Goal: Task Accomplishment & Management: Use online tool/utility

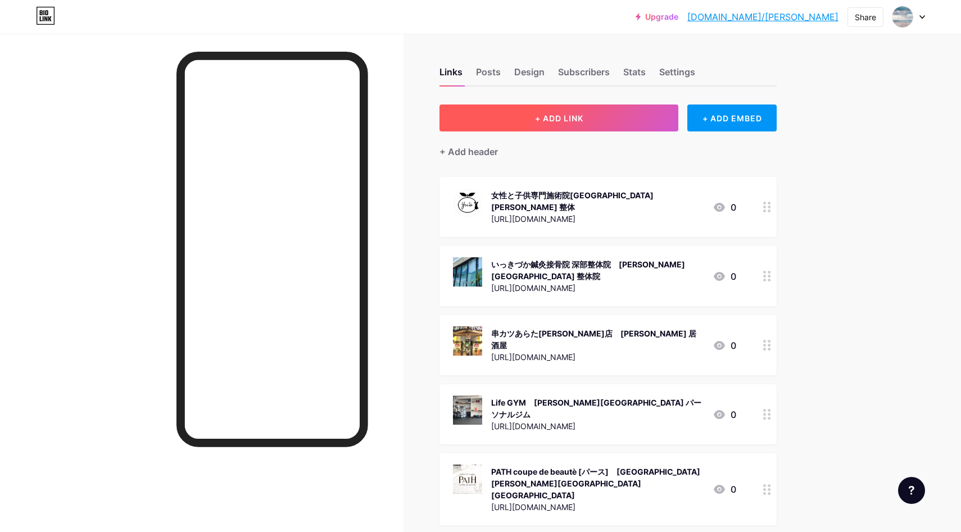
click at [628, 126] on button "+ ADD LINK" at bounding box center [558, 118] width 239 height 27
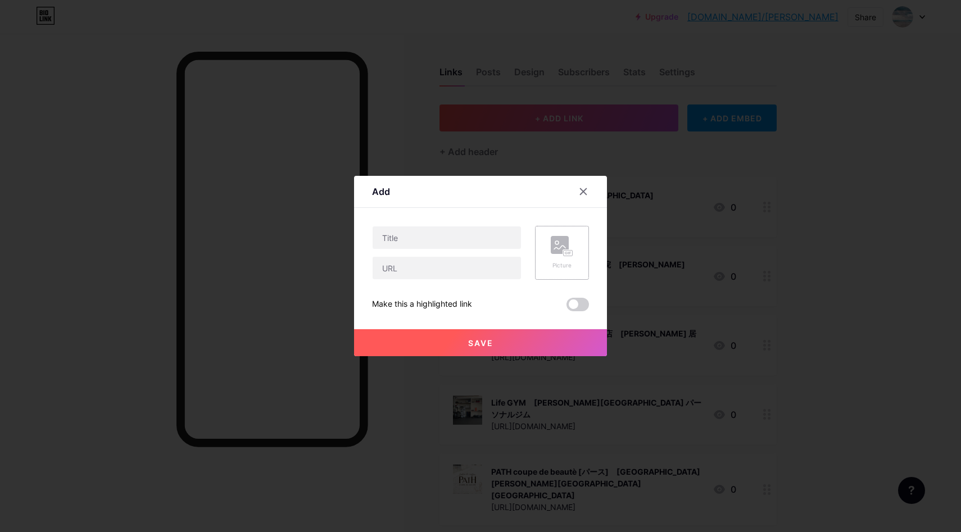
click at [555, 247] on rect at bounding box center [560, 245] width 18 height 18
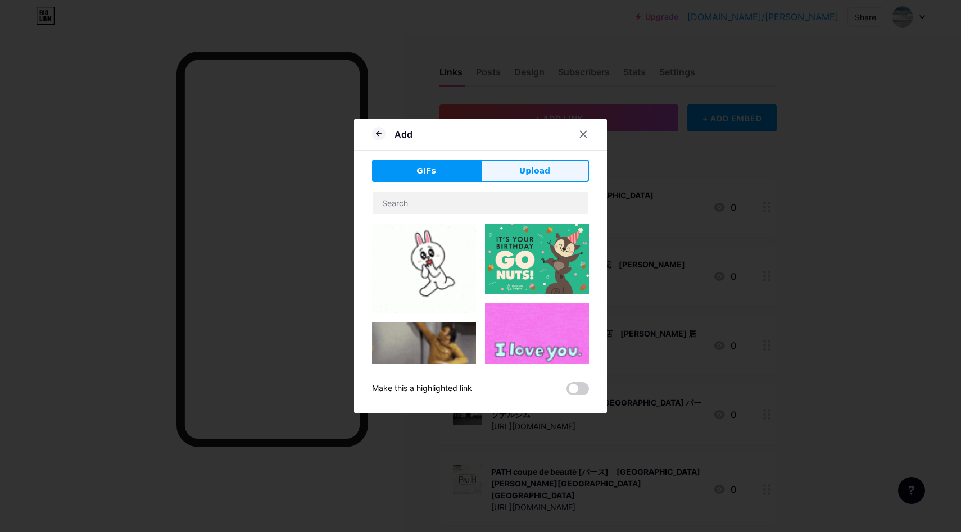
click at [549, 173] on button "Upload" at bounding box center [535, 171] width 108 height 22
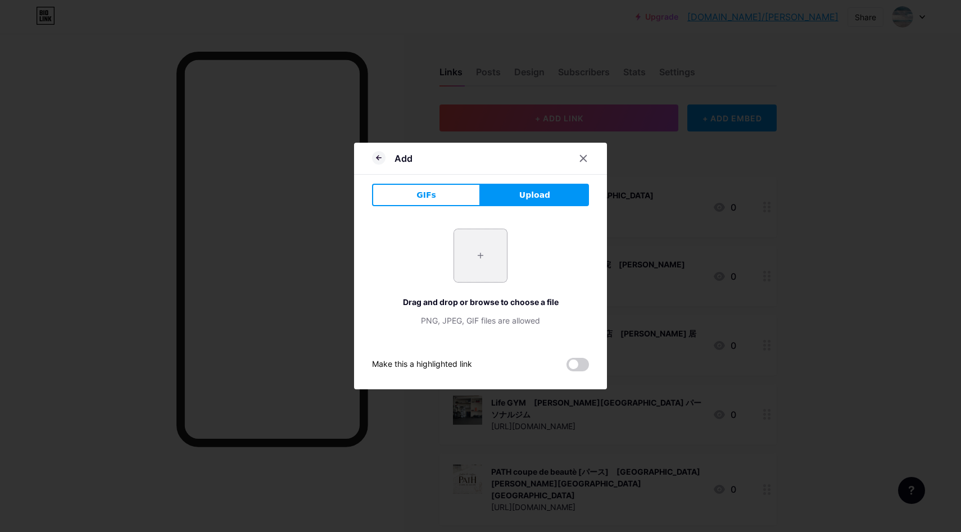
click at [461, 255] on input "file" at bounding box center [480, 255] width 53 height 53
type input "C:\fakepath\スクリーンショット 2025-09-11 10.29.38.jpg"
click at [583, 157] on icon at bounding box center [584, 159] width 6 height 6
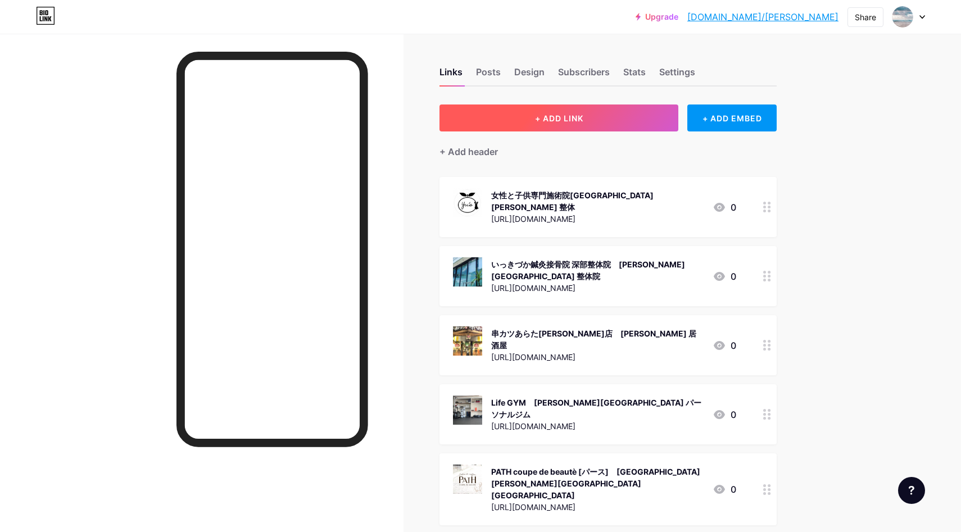
click at [507, 115] on button "+ ADD LINK" at bounding box center [558, 118] width 239 height 27
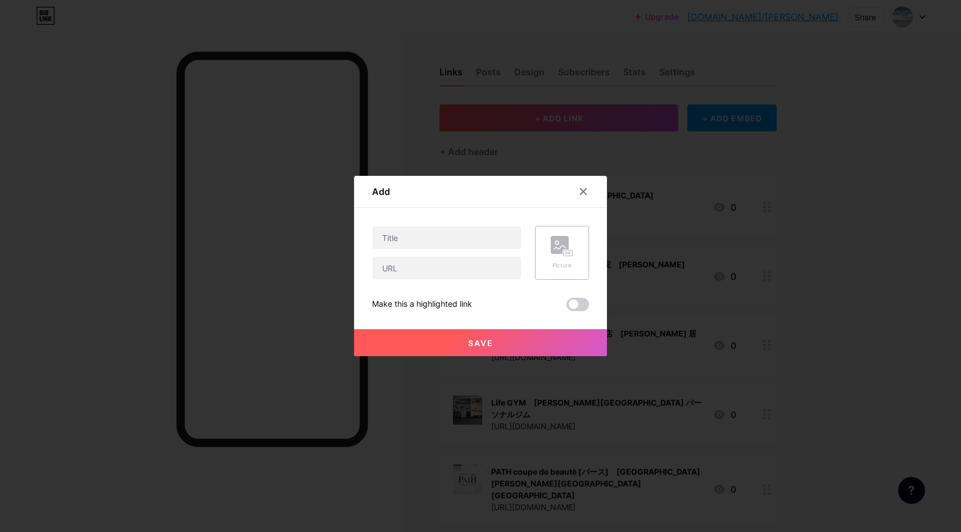
click at [570, 243] on icon at bounding box center [562, 246] width 22 height 21
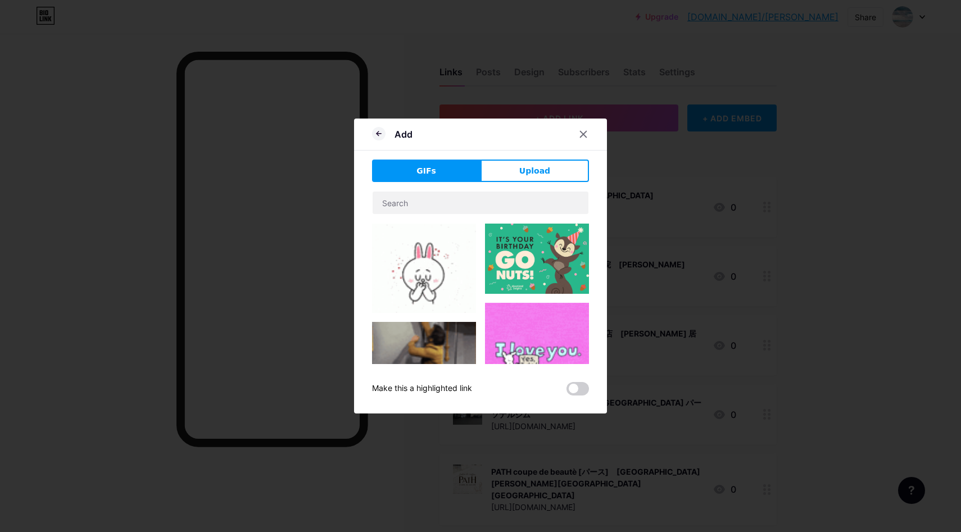
click at [543, 173] on span "Upload" at bounding box center [534, 171] width 31 height 12
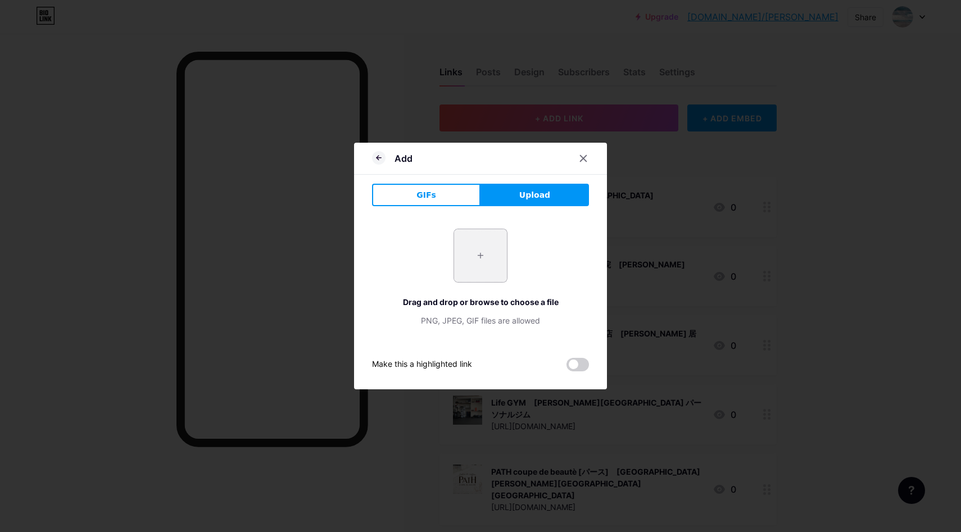
click at [472, 253] on input "file" at bounding box center [480, 255] width 53 height 53
type input "C:\fakepath\スクリーンショット 2025-09-11 10.29.38.jpg"
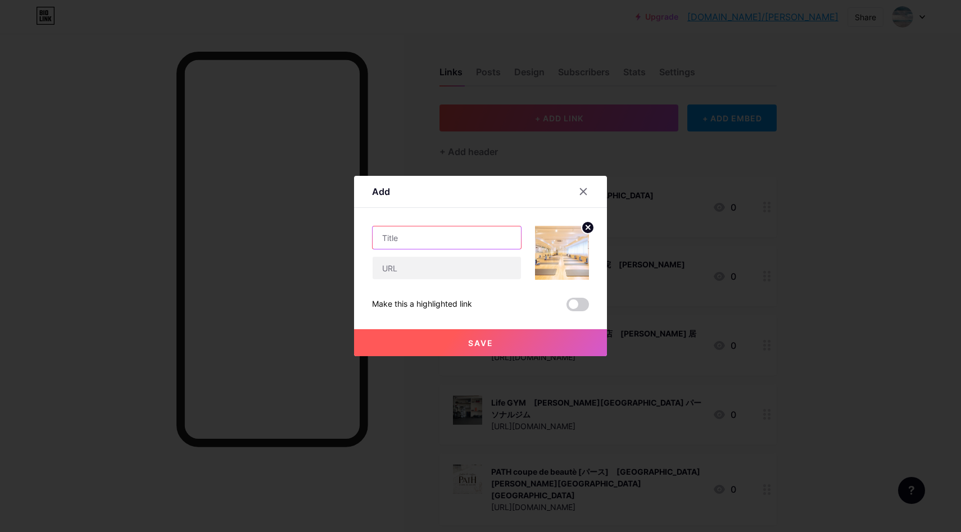
click at [442, 234] on input "text" at bounding box center [447, 237] width 148 height 22
paste input "https://bio.link/ https://www.tailwindapp.com/smartbio"
type input "https://bio.link/ https://www.tailwindapp.com/smartbio"
paste input "YumiCoreBody大阪[PERSON_NAME]スタジオ｜[GEOGRAPHIC_DATA] フィットネスクラブ"
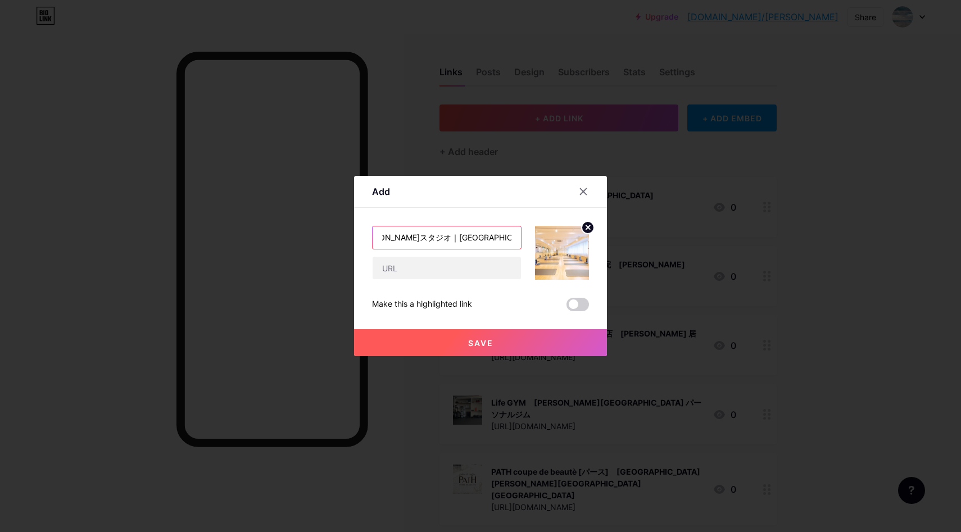
type input "YumiCoreBody大阪[PERSON_NAME]スタジオ｜[GEOGRAPHIC_DATA] フィットネスクラブ"
click at [413, 270] on input "text" at bounding box center [447, 268] width 148 height 22
paste input "[URL][DOMAIN_NAME]"
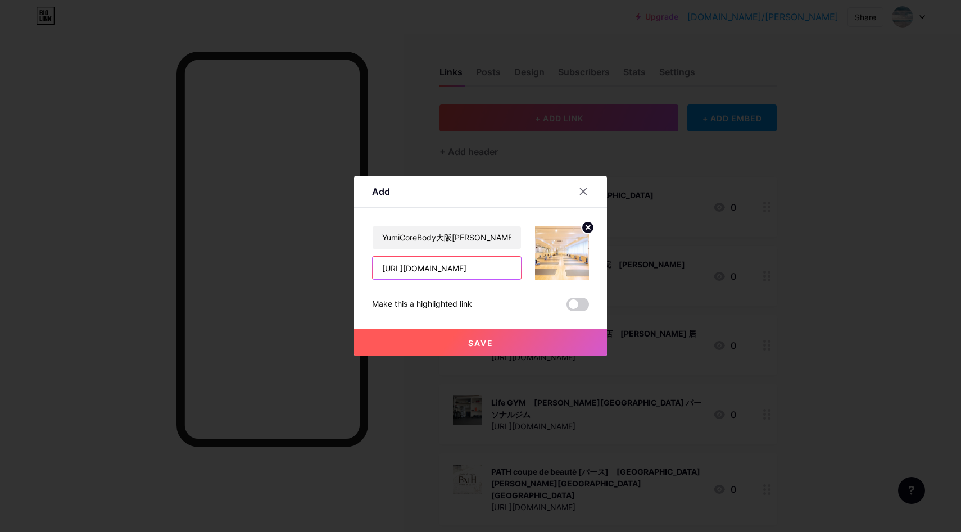
type input "[URL][DOMAIN_NAME]"
click at [434, 245] on input "YumiCoreBody大阪[PERSON_NAME]スタジオ｜[GEOGRAPHIC_DATA] フィットネスクラブ" at bounding box center [447, 237] width 148 height 22
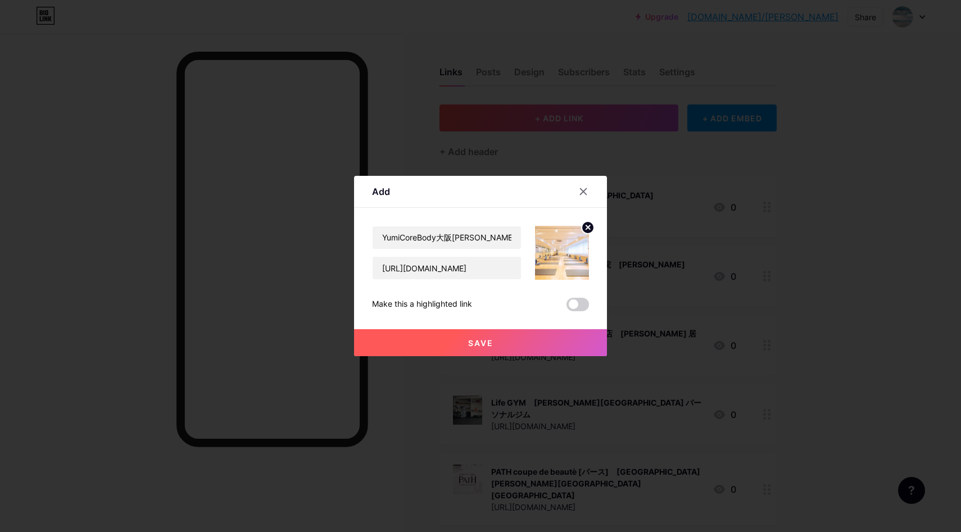
drag, startPoint x: 486, startPoint y: 345, endPoint x: 551, endPoint y: 261, distance: 105.7
click at [486, 345] on span "Save" at bounding box center [480, 343] width 25 height 10
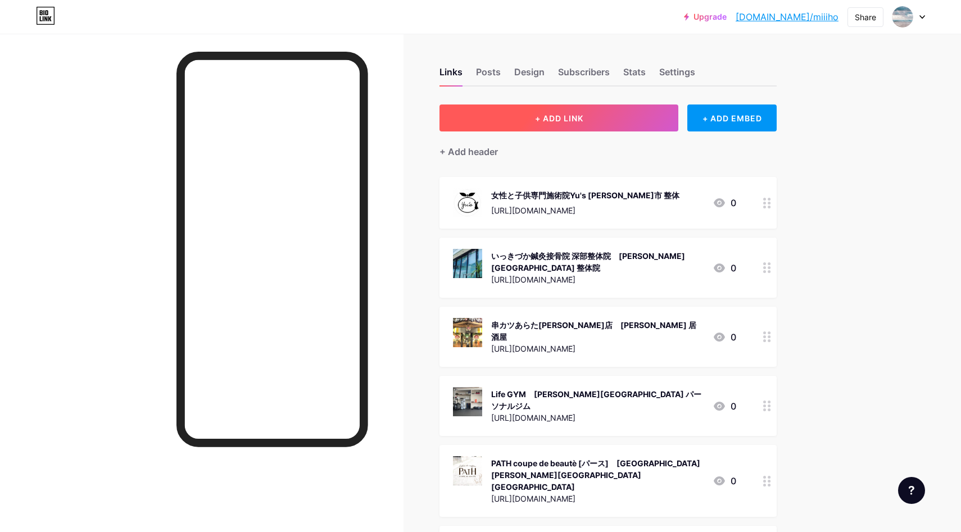
click at [639, 123] on button "+ ADD LINK" at bounding box center [558, 118] width 239 height 27
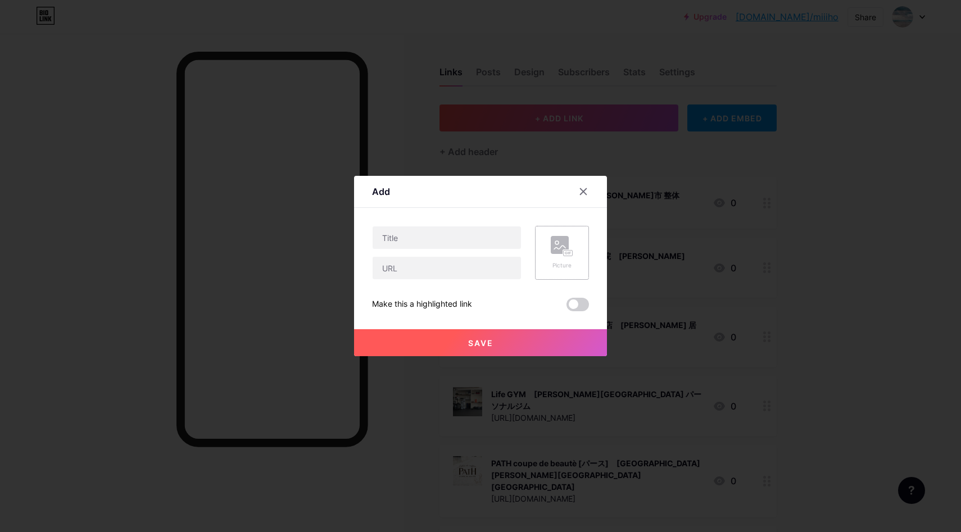
click at [546, 250] on div "Picture" at bounding box center [562, 253] width 54 height 54
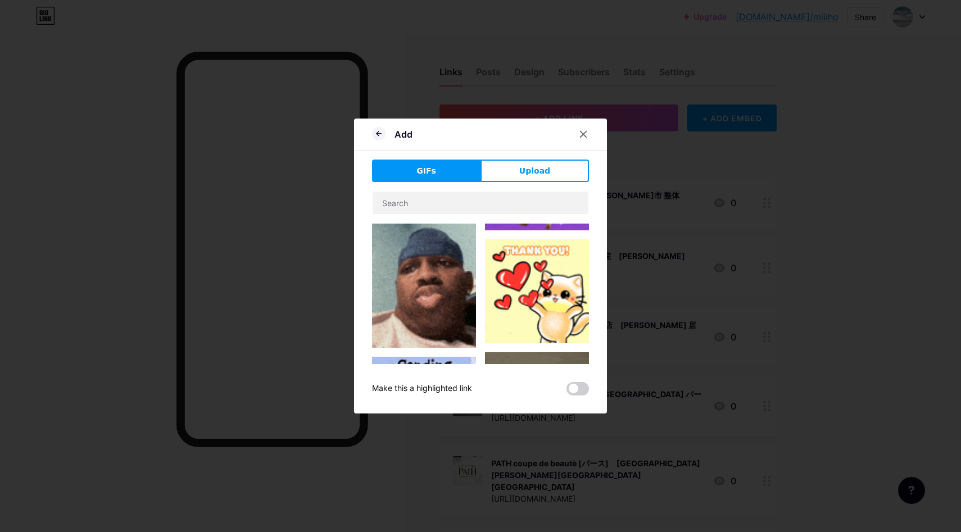
scroll to position [312, 0]
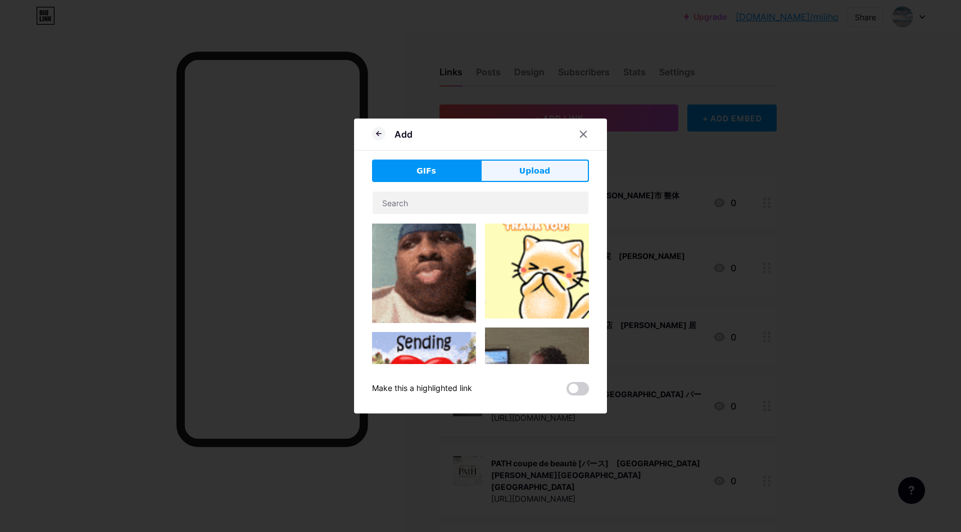
click at [547, 174] on span "Upload" at bounding box center [534, 171] width 31 height 12
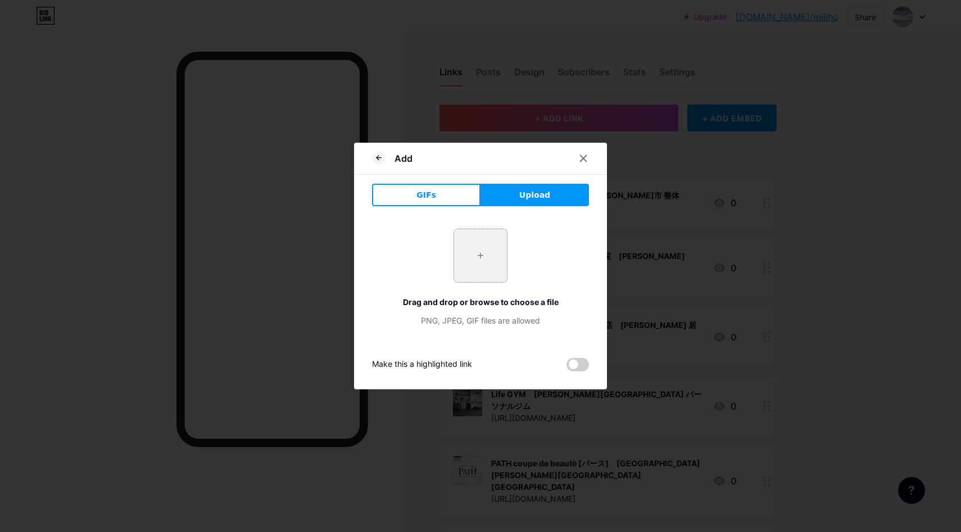
click at [484, 243] on input "file" at bounding box center [480, 255] width 53 height 53
type input "C:\fakepath\スクリーンショット 2025-09-11 10.45.39.jpg"
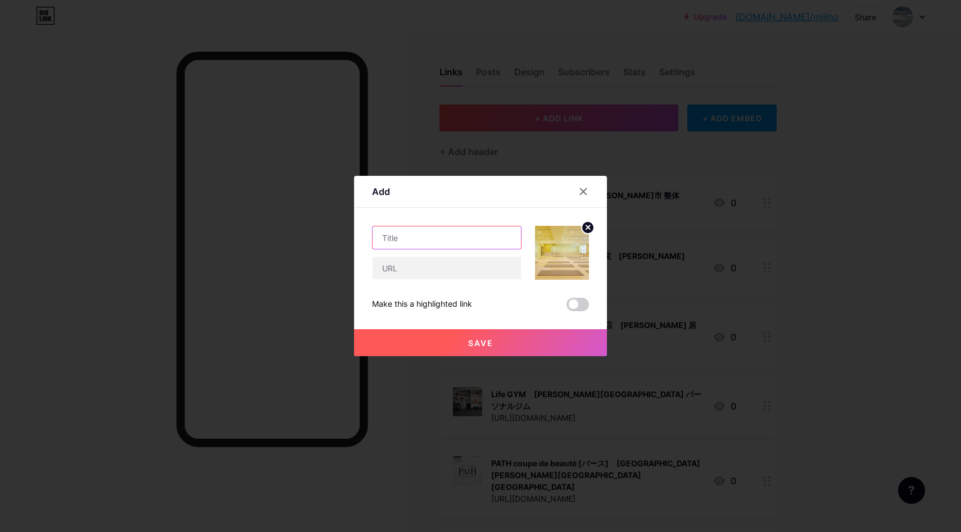
click at [395, 236] on input "text" at bounding box center [447, 237] width 148 height 22
paste input "YumiCoreBody福岡天神スタジオ｜天神 フィットネス"
type input "YumiCoreBody福岡天神スタジオ｜天神 フィットネス"
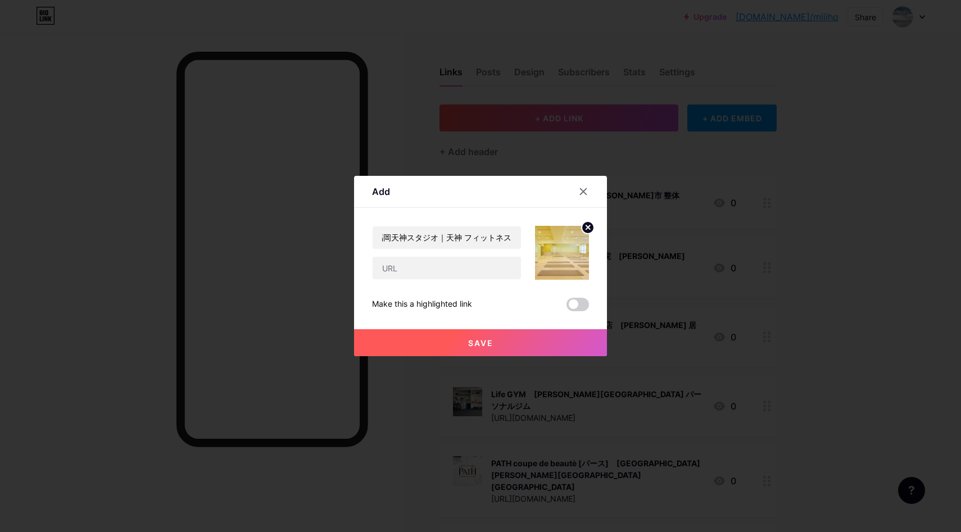
scroll to position [0, 0]
click at [405, 271] on input "text" at bounding box center [447, 268] width 148 height 22
paste input "[URL][DOMAIN_NAME]"
type input "[URL][DOMAIN_NAME]"
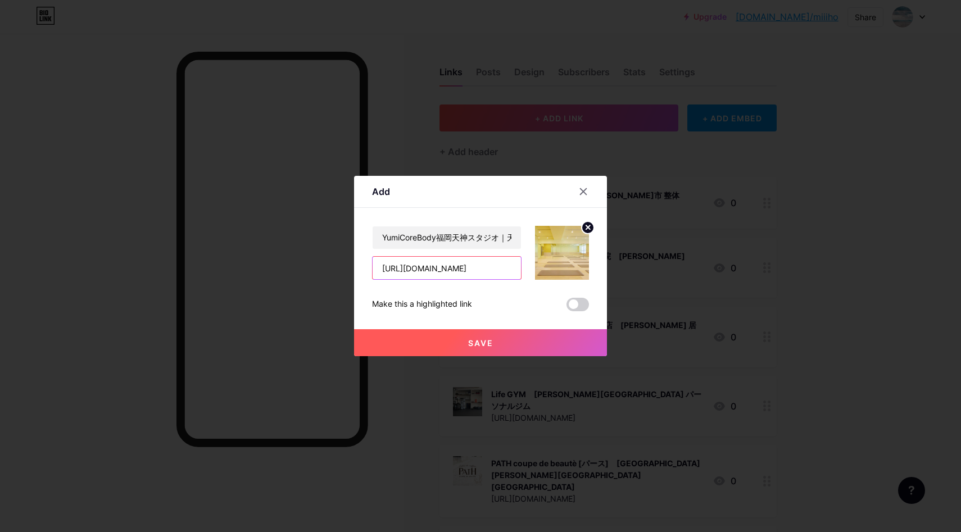
scroll to position [0, 0]
click at [481, 243] on input "YumiCoreBody福岡天神スタジオ｜天神 フィットネス" at bounding box center [447, 237] width 148 height 22
drag, startPoint x: 520, startPoint y: 340, endPoint x: 550, endPoint y: 301, distance: 49.3
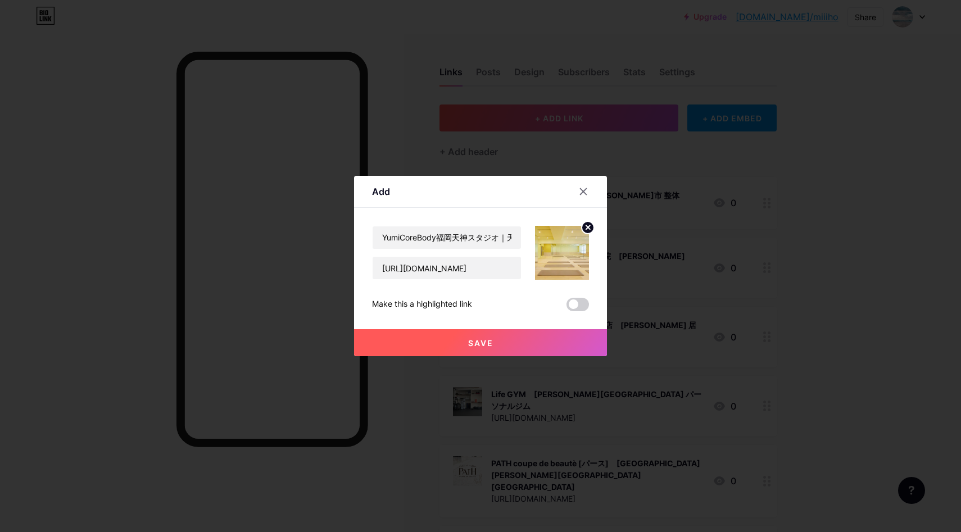
click at [519, 340] on button "Save" at bounding box center [480, 342] width 253 height 27
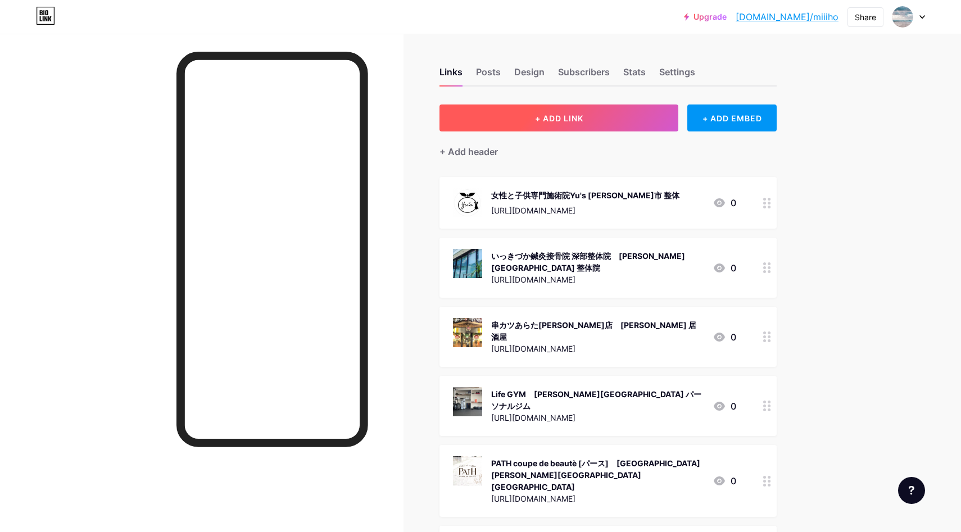
click at [582, 114] on span "+ ADD LINK" at bounding box center [559, 119] width 48 height 10
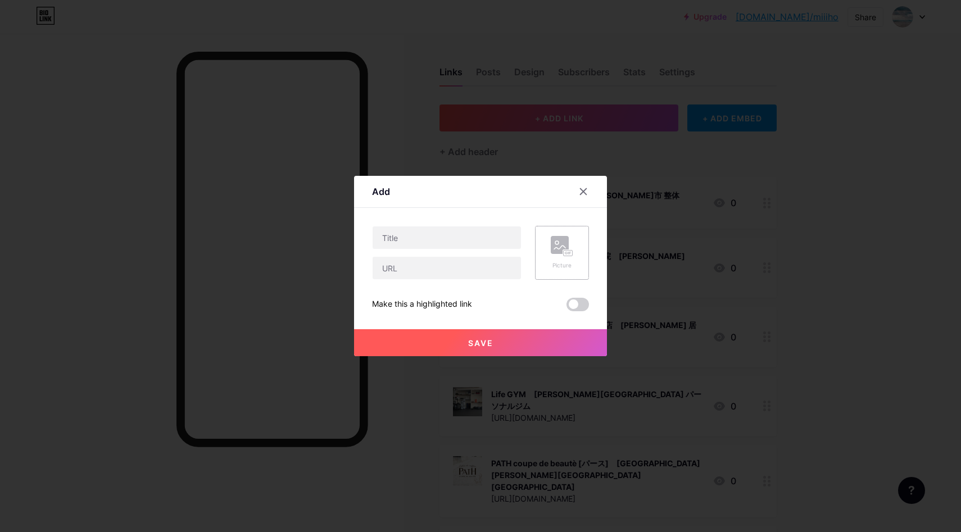
click at [558, 255] on icon at bounding box center [562, 246] width 22 height 21
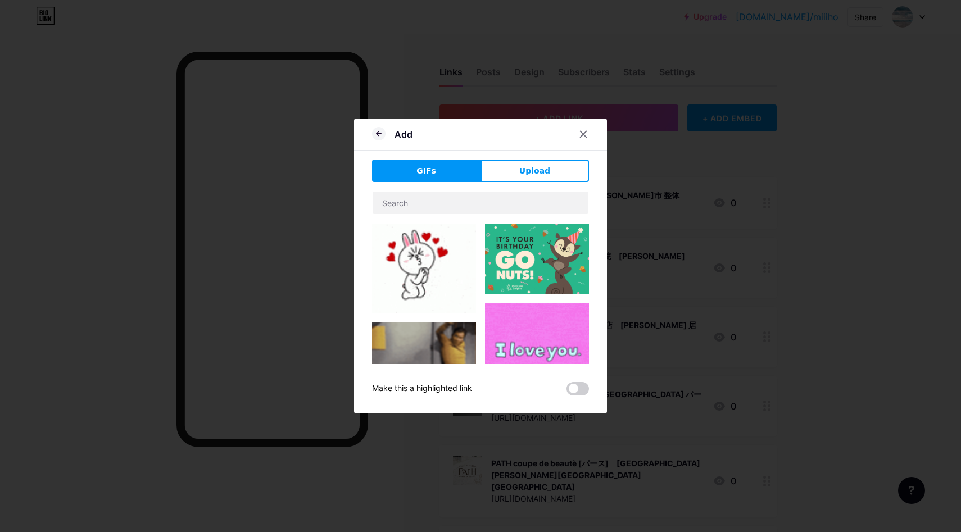
drag, startPoint x: 545, startPoint y: 171, endPoint x: 532, endPoint y: 207, distance: 38.7
click at [545, 171] on span "Upload" at bounding box center [534, 171] width 31 height 12
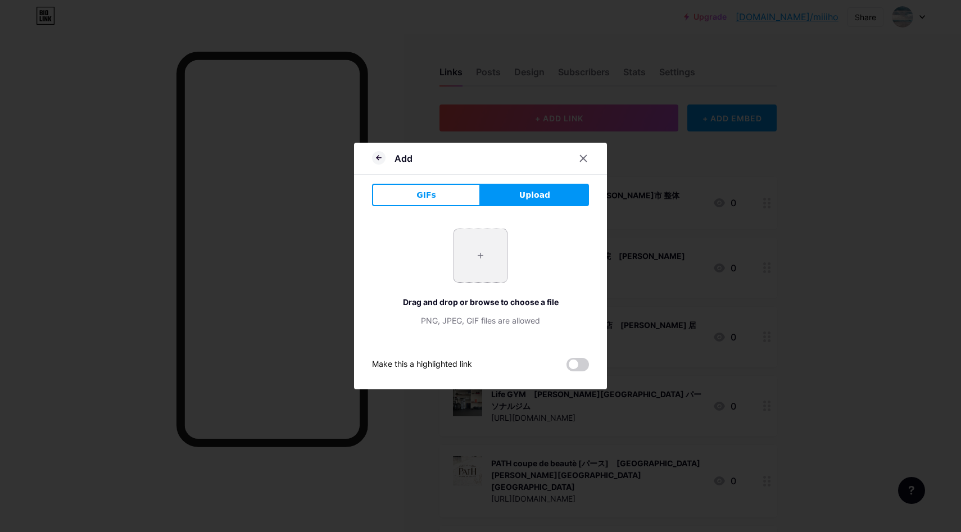
click at [466, 260] on input "file" at bounding box center [480, 255] width 53 height 53
type input "C:\fakepath\スクリーンショット 2025-09-11 10.47.41.jpg"
click at [583, 156] on icon at bounding box center [583, 158] width 9 height 9
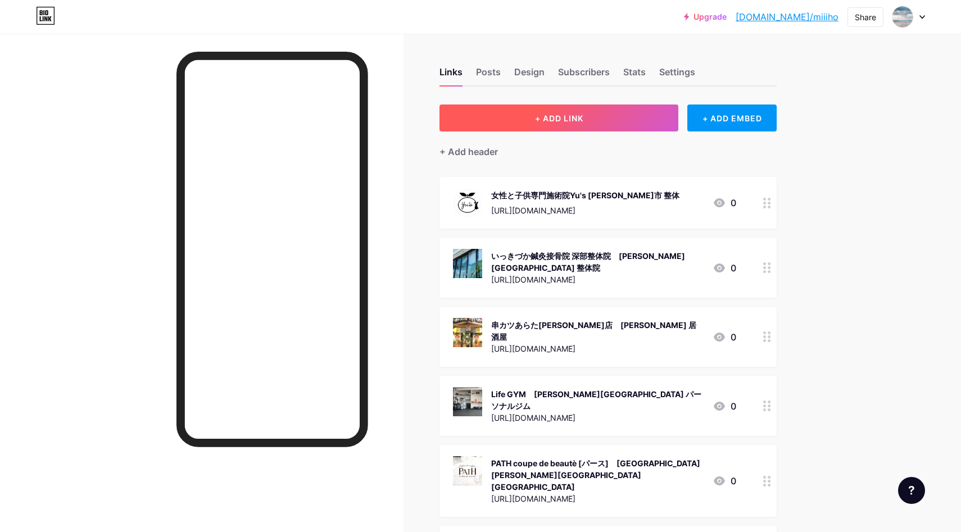
click at [597, 117] on button "+ ADD LINK" at bounding box center [558, 118] width 239 height 27
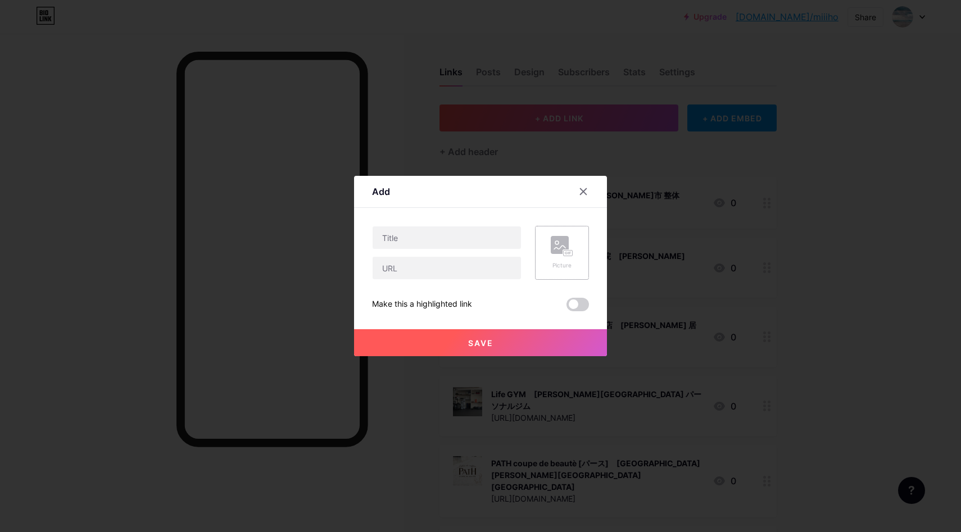
click at [552, 244] on rect at bounding box center [560, 245] width 18 height 18
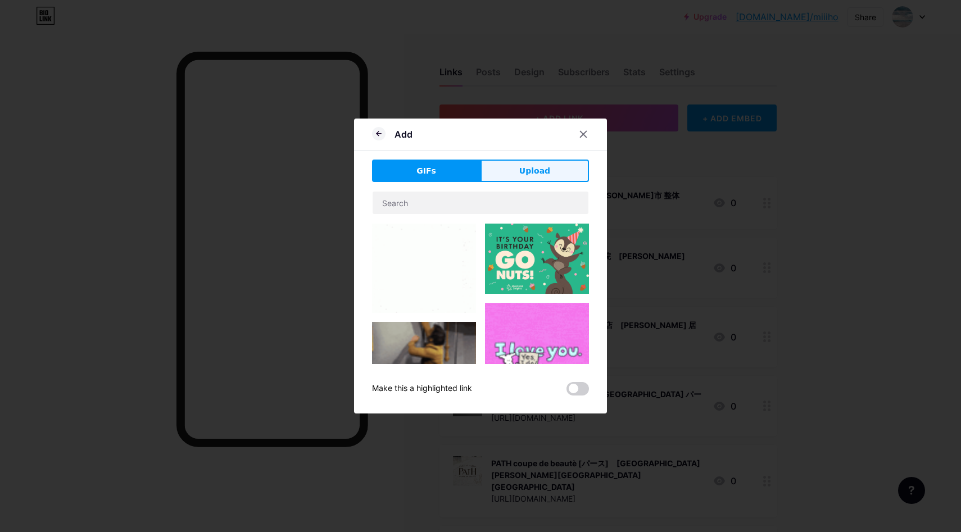
click at [540, 162] on button "Upload" at bounding box center [535, 171] width 108 height 22
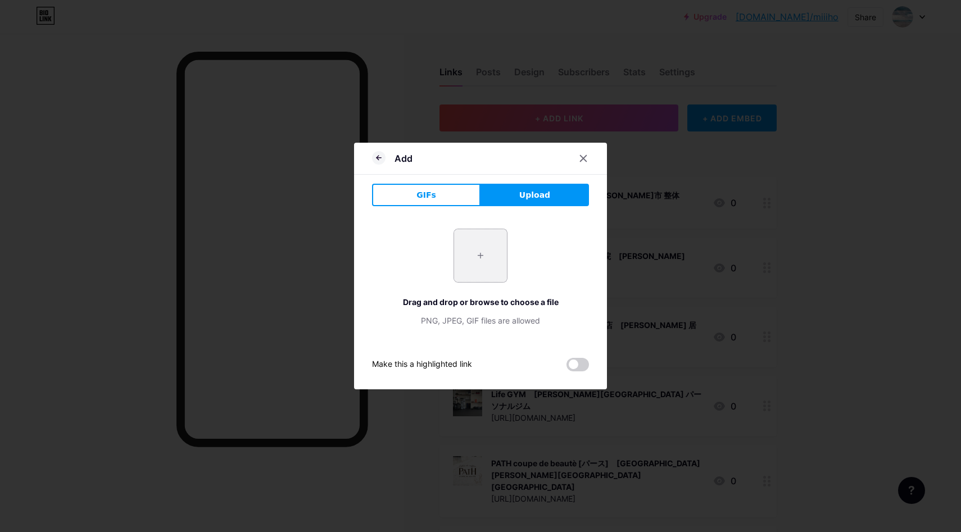
click at [487, 249] on input "file" at bounding box center [480, 255] width 53 height 53
type input "C:\fakepath\スクリーンショット 2025-09-11 10.47.41.jpg"
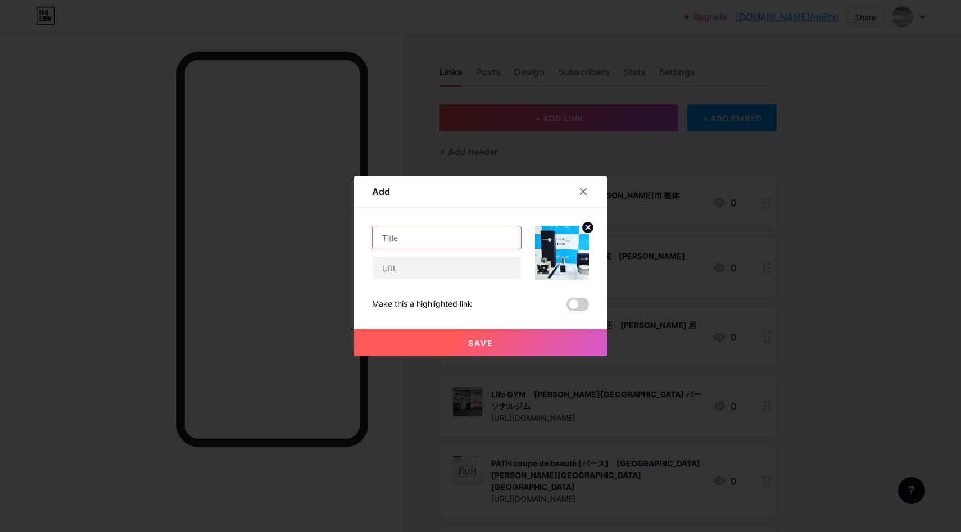
click at [465, 233] on input "text" at bounding box center [447, 237] width 148 height 22
paste input "アザーズ株式会社｜[GEOGRAPHIC_DATA] フレグランス"
type input "アザーズ株式会社｜[GEOGRAPHIC_DATA] フレグランス"
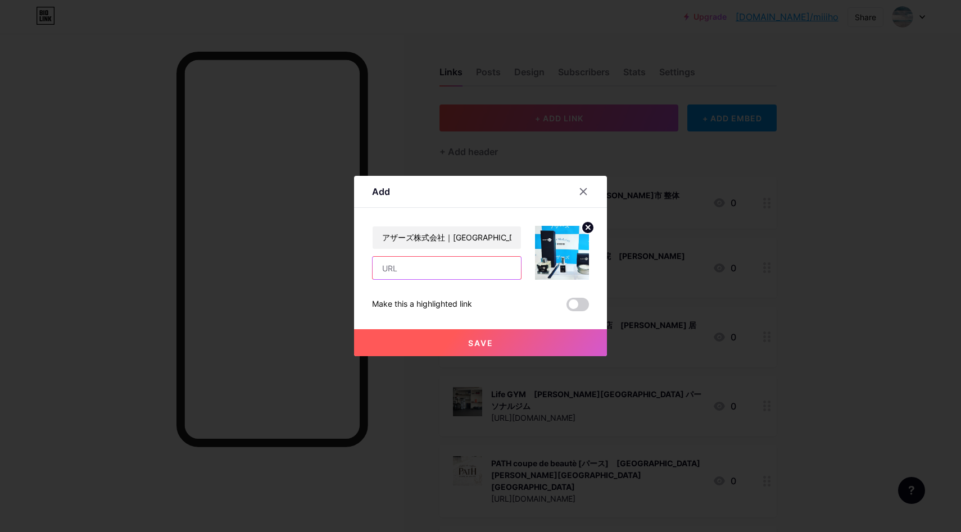
click at [388, 271] on input "text" at bounding box center [447, 268] width 148 height 22
paste input "[URL][DOMAIN_NAME]"
type input "[URL][DOMAIN_NAME]"
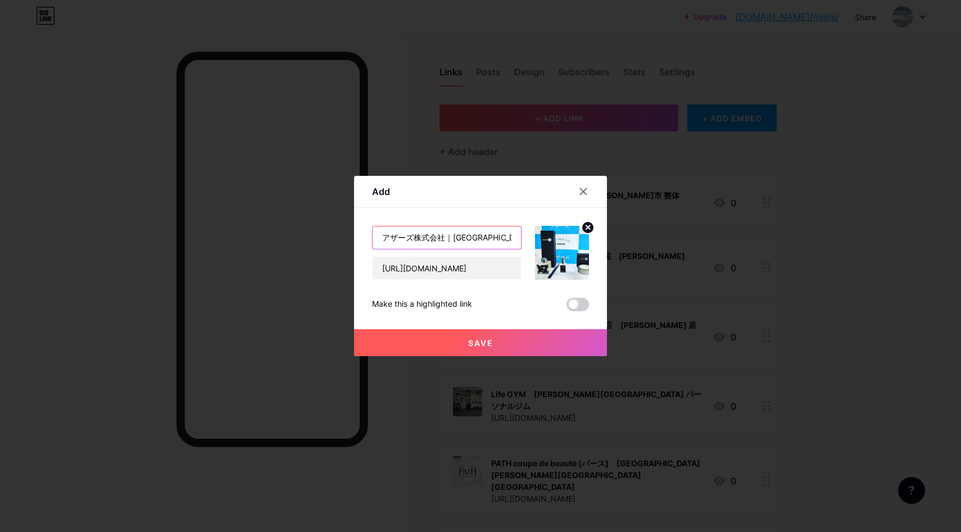
click at [412, 238] on input "アザーズ株式会社｜[GEOGRAPHIC_DATA] フレグランス" at bounding box center [447, 237] width 148 height 22
click at [460, 341] on button "Save" at bounding box center [480, 342] width 253 height 27
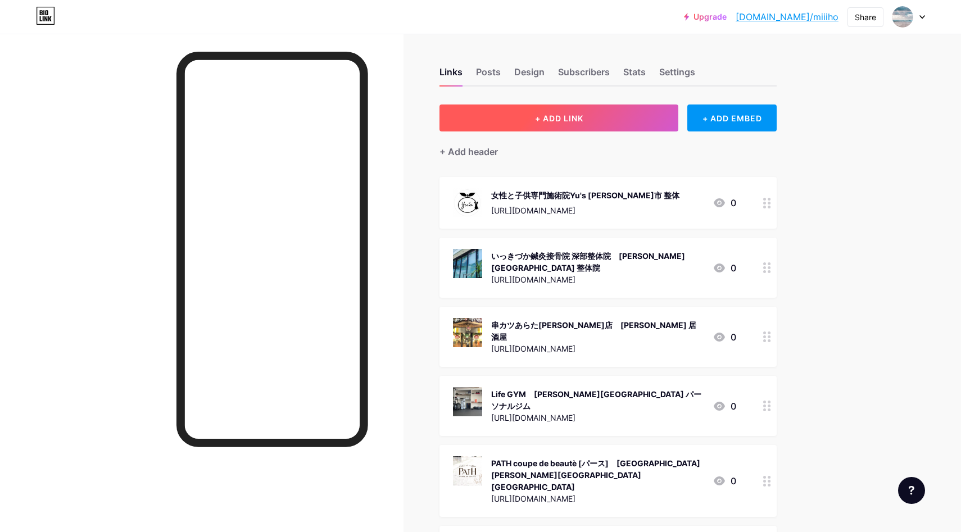
click at [573, 112] on button "+ ADD LINK" at bounding box center [558, 118] width 239 height 27
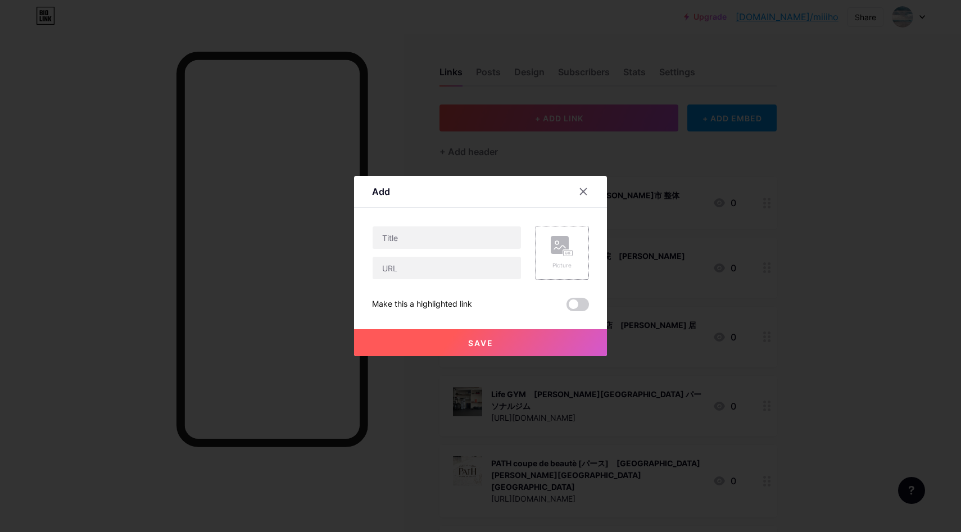
click at [543, 250] on div "Picture" at bounding box center [562, 253] width 54 height 54
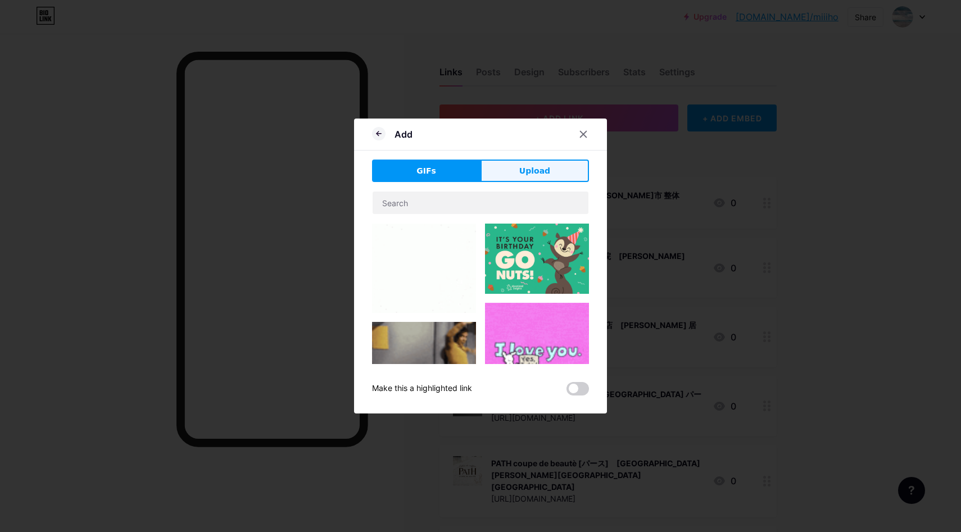
click at [549, 174] on button "Upload" at bounding box center [535, 171] width 108 height 22
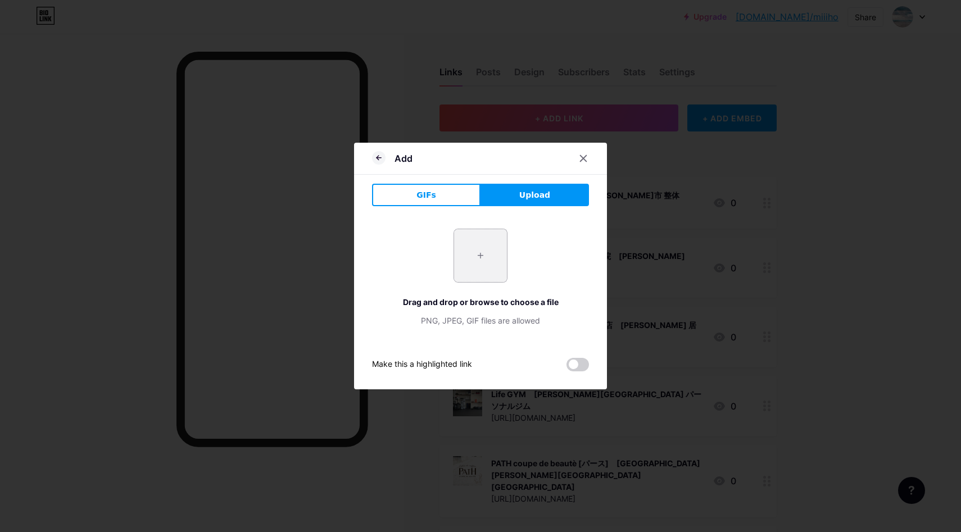
click at [474, 253] on input "file" at bounding box center [480, 255] width 53 height 53
type input "C:\fakepath\スクリーンショット 2025-09-11 10.49.46.jpg"
click at [587, 157] on div at bounding box center [583, 158] width 20 height 20
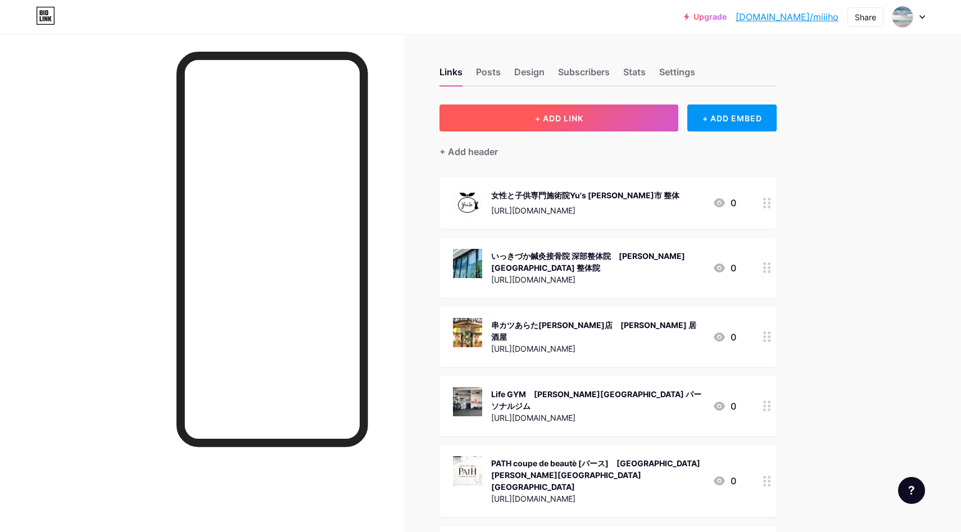
click at [609, 125] on button "+ ADD LINK" at bounding box center [558, 118] width 239 height 27
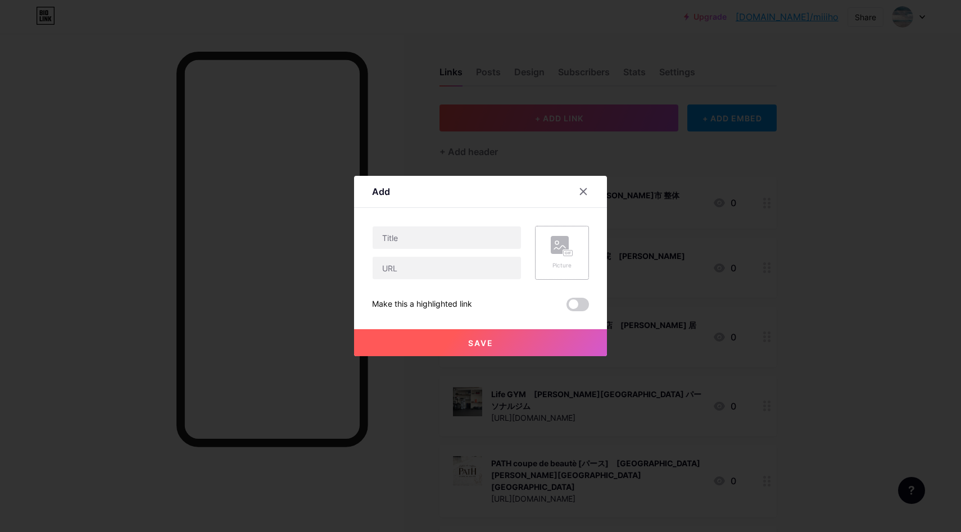
click at [551, 259] on div "Picture" at bounding box center [562, 253] width 22 height 34
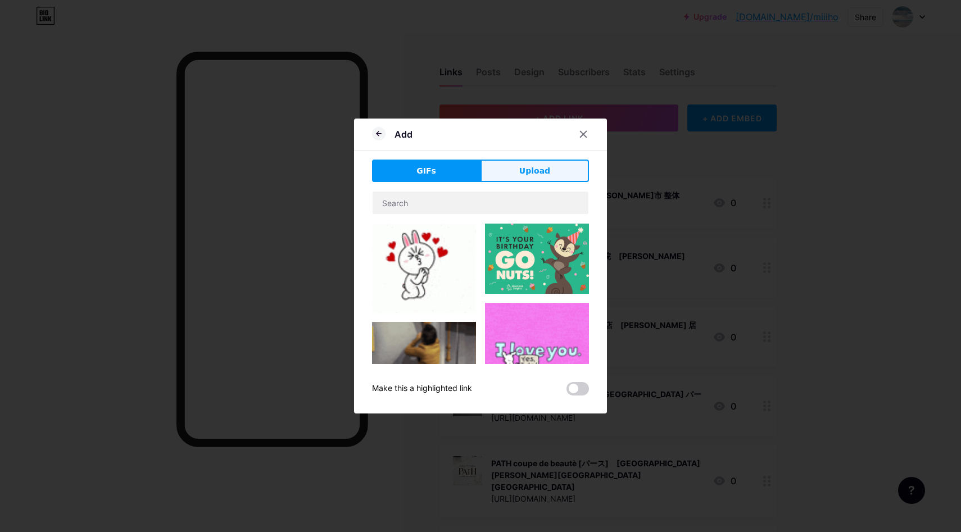
click at [547, 170] on span "Upload" at bounding box center [534, 171] width 31 height 12
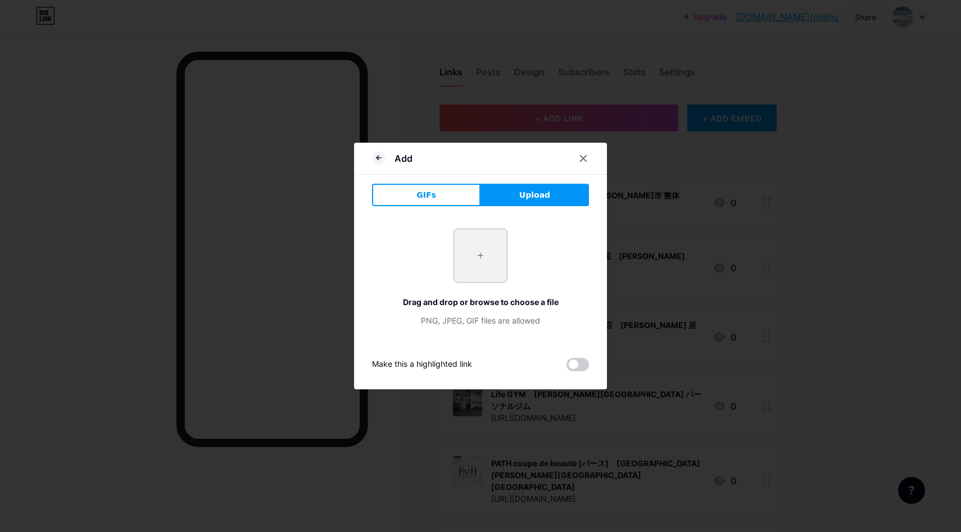
click at [481, 257] on input "file" at bounding box center [480, 255] width 53 height 53
type input "C:\fakepath\スクリーンショット 2025-09-11 10.49.46.jpg"
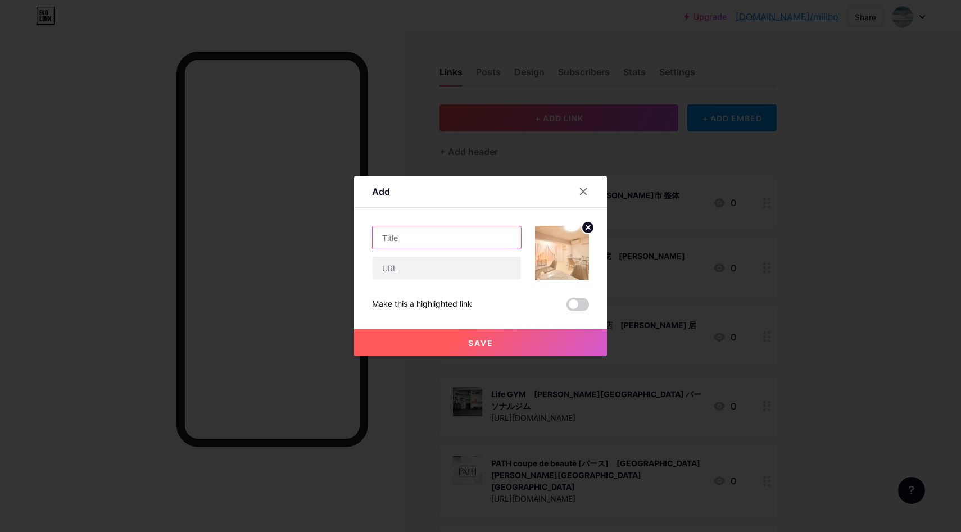
click at [457, 239] on input "text" at bounding box center [447, 237] width 148 height 22
paste input "Cherir｜天王寺区 エステ"
type input "Cherir｜天王寺区 エステ"
click at [398, 267] on input "text" at bounding box center [447, 268] width 148 height 22
paste input "https://maps.app.goo.gl/Ye2g8Purup8sYA1R6"
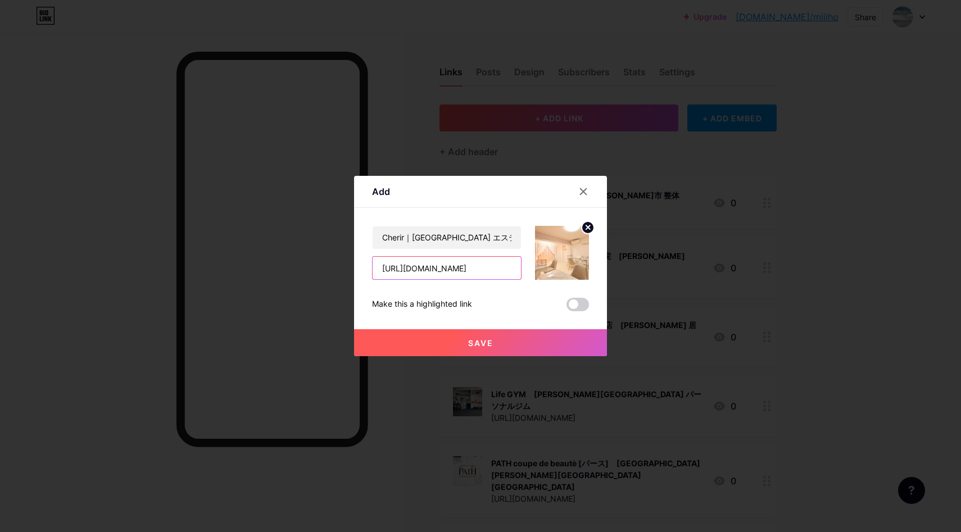
scroll to position [0, 39]
type input "https://maps.app.goo.gl/Ye2g8Purup8sYA1R6"
click at [440, 335] on button "Save" at bounding box center [480, 342] width 253 height 27
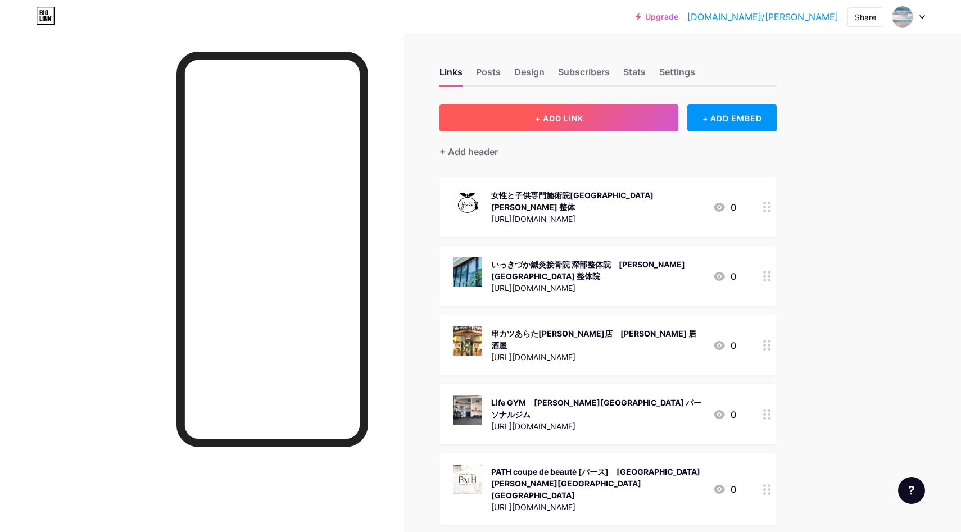
click at [593, 121] on button "+ ADD LINK" at bounding box center [558, 118] width 239 height 27
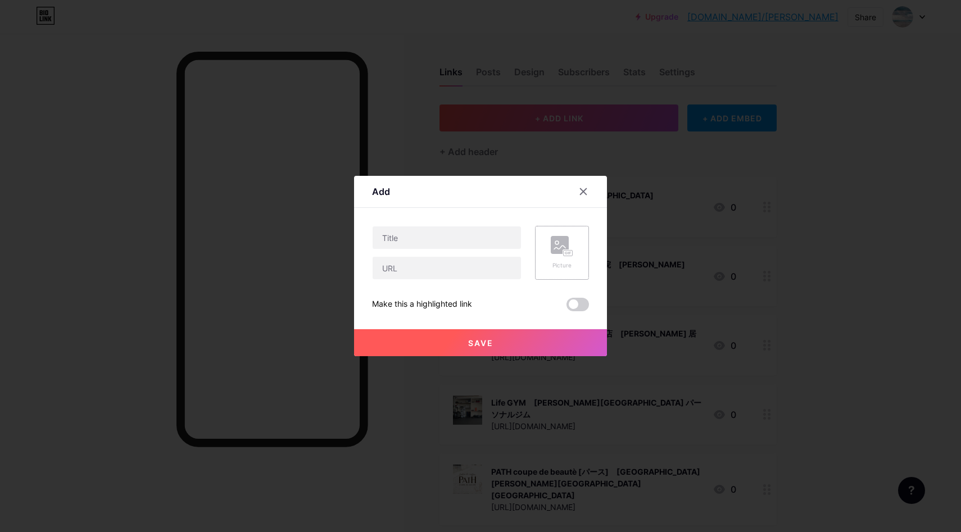
click at [559, 246] on rect at bounding box center [560, 245] width 18 height 18
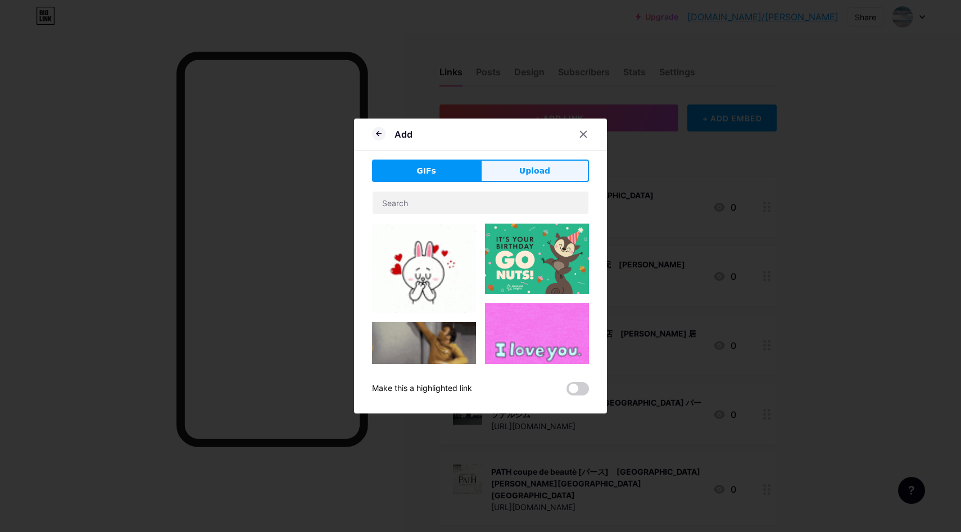
click at [554, 173] on button "Upload" at bounding box center [535, 171] width 108 height 22
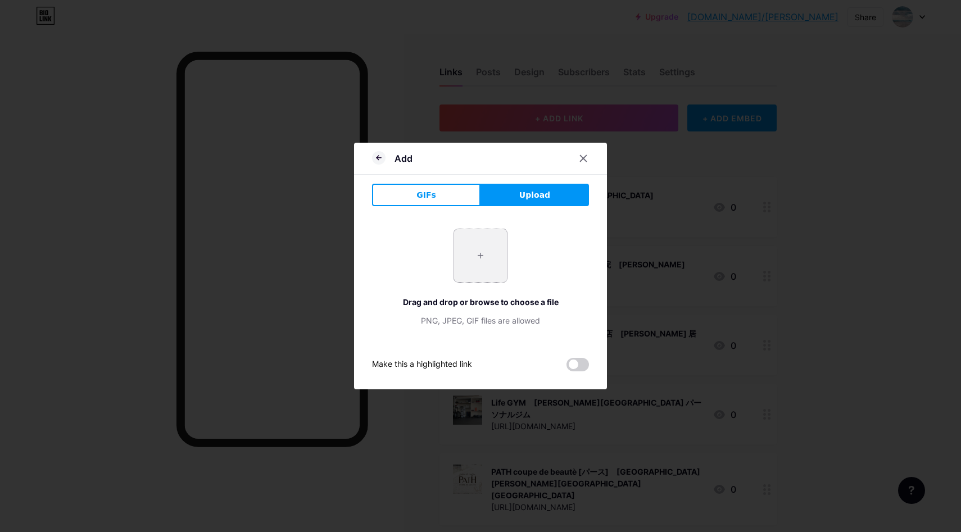
click at [485, 255] on input "file" at bounding box center [480, 255] width 53 height 53
type input "C:\fakepath\スクリーンショット [DATE] 10.51.51.jpg"
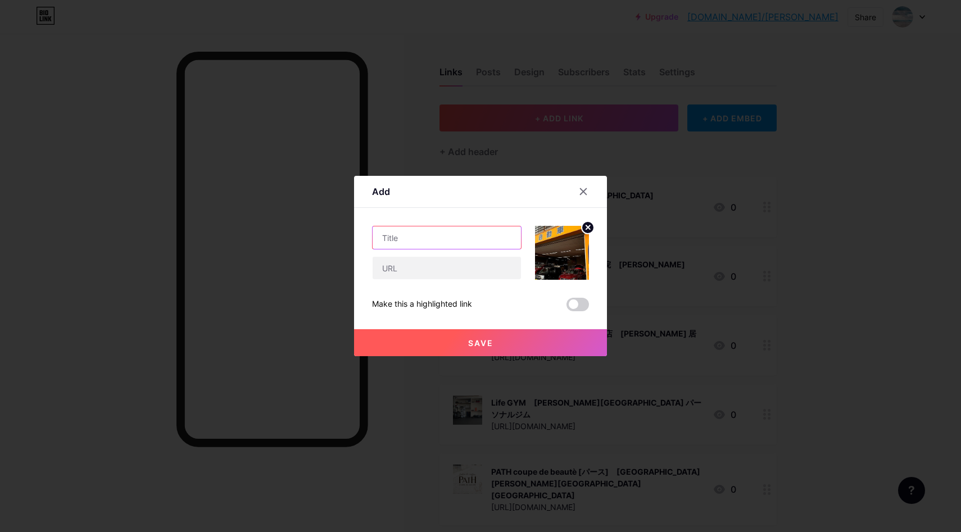
click at [406, 239] on input "text" at bounding box center [447, 237] width 148 height 22
paste input "（有）岡野自動車｜上尾 車検"
type input "（有）岡野自動車｜上尾 車検"
click at [450, 270] on input "text" at bounding box center [447, 268] width 148 height 22
paste input "https://maps.app.goo.gl/sQ1hjfWgkMu1j1se8"
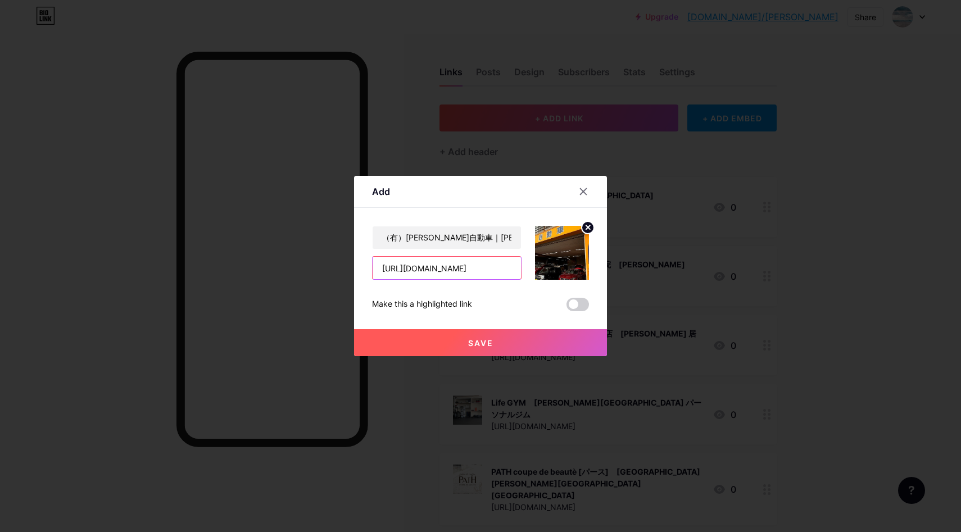
scroll to position [0, 35]
type input "https://maps.app.goo.gl/sQ1hjfWgkMu1j1se8"
click at [525, 341] on button "Save" at bounding box center [480, 342] width 253 height 27
